Goal: Complete application form

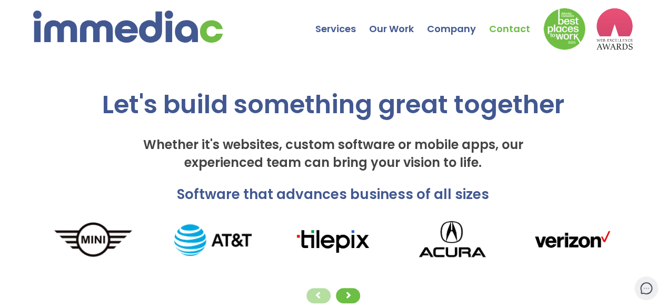
click at [507, 25] on link "Contact" at bounding box center [516, 21] width 54 height 37
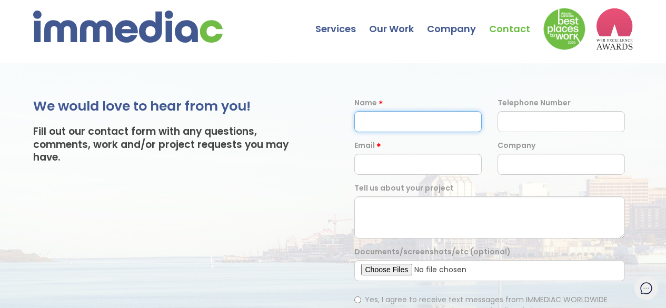
click at [399, 122] on input "text" at bounding box center [417, 121] width 127 height 21
type input "[PERSON_NAME]"
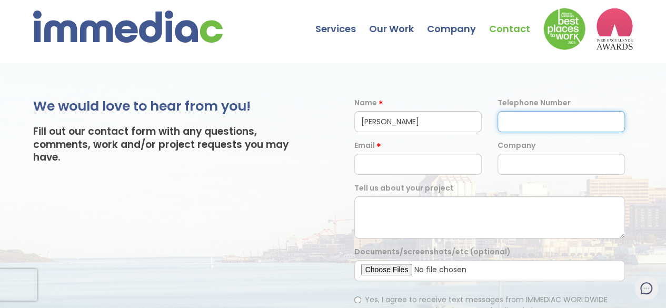
type input "09933406998"
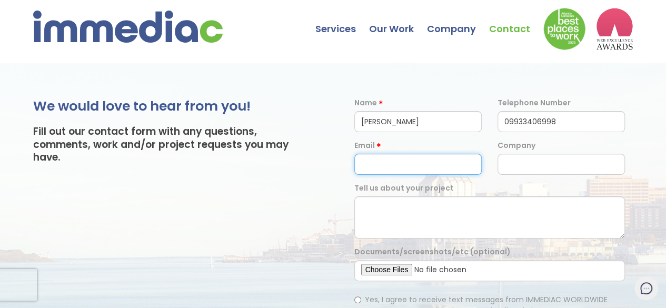
type input "[EMAIL_ADDRESS][DOMAIN_NAME]"
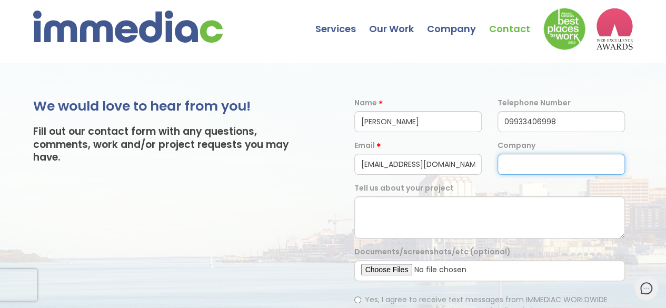
type input "Digital Link Building"
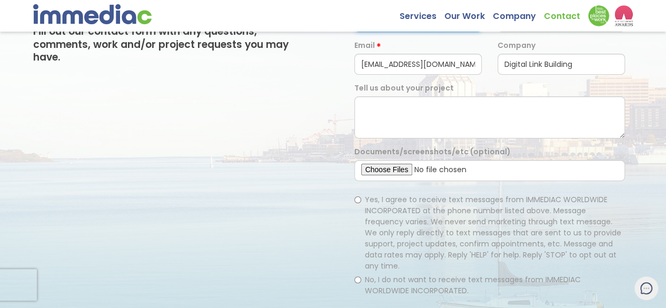
scroll to position [53, 0]
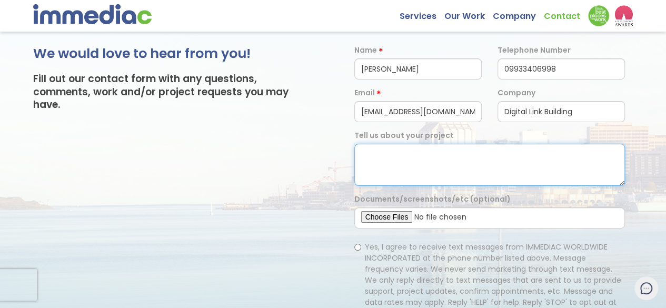
click at [397, 163] on textarea at bounding box center [489, 165] width 271 height 42
paste textarea "Hi, Hope you're fine & doing well. I am a guest post service provider and conte…"
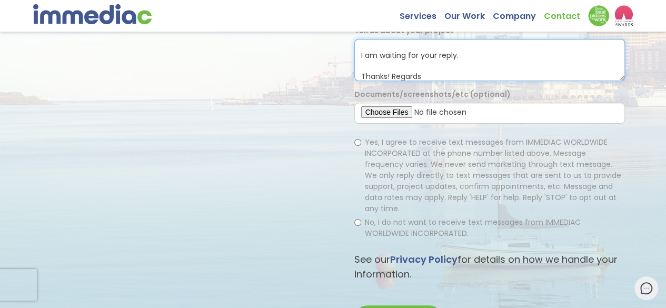
scroll to position [158, 0]
type textarea "Hi, Hope you're fine & doing well. I am a guest post service provider and conte…"
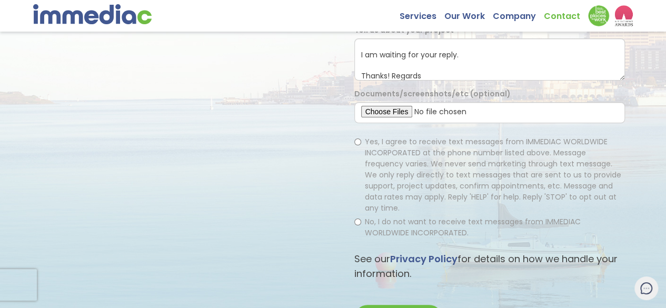
click at [353, 141] on div "Yes, I agree to receive text messages from IMMEDIAC WORLDWIDE INCORPORATED at t…" at bounding box center [489, 187] width 286 height 113
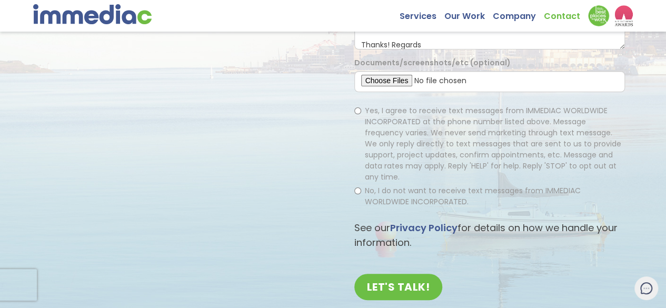
scroll to position [211, 0]
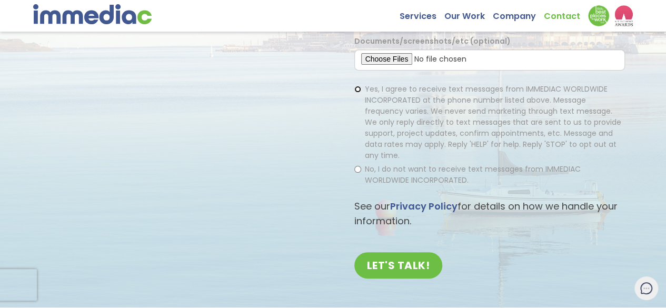
click at [356, 88] on input "Yes, I agree to receive text messages from IMMEDIAC WORLDWIDE INCORPORATED at t…" at bounding box center [357, 89] width 7 height 7
radio input "true"
click at [358, 166] on input "No, I do not want to receive text messages from IMMEDIAC WORLDWIDE INCORPORATED." at bounding box center [357, 169] width 7 height 7
radio input "true"
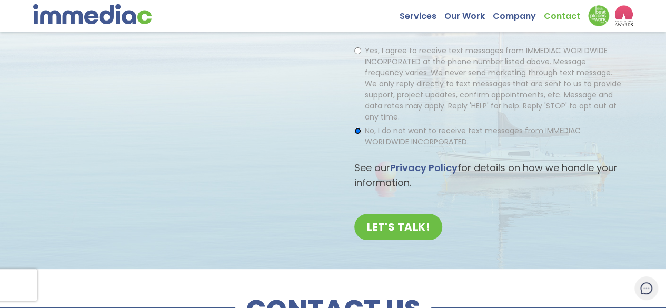
scroll to position [263, 0]
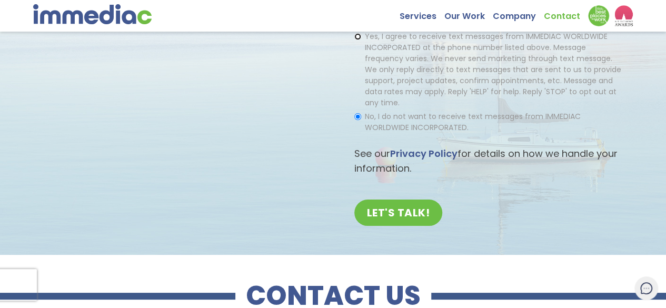
click at [359, 35] on input "Yes, I agree to receive text messages from IMMEDIAC WORLDWIDE INCORPORATED at t…" at bounding box center [357, 36] width 7 height 7
radio input "true"
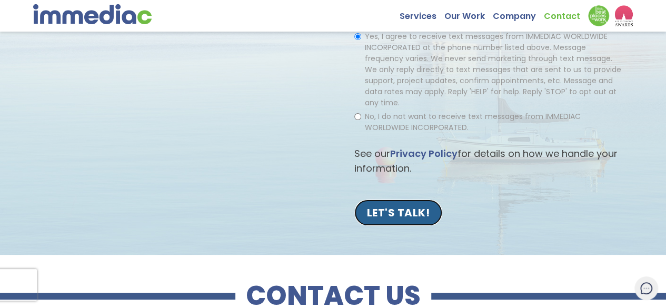
click at [403, 204] on input "LET'S TALK!" at bounding box center [398, 212] width 88 height 26
